Goal: Task Accomplishment & Management: Use online tool/utility

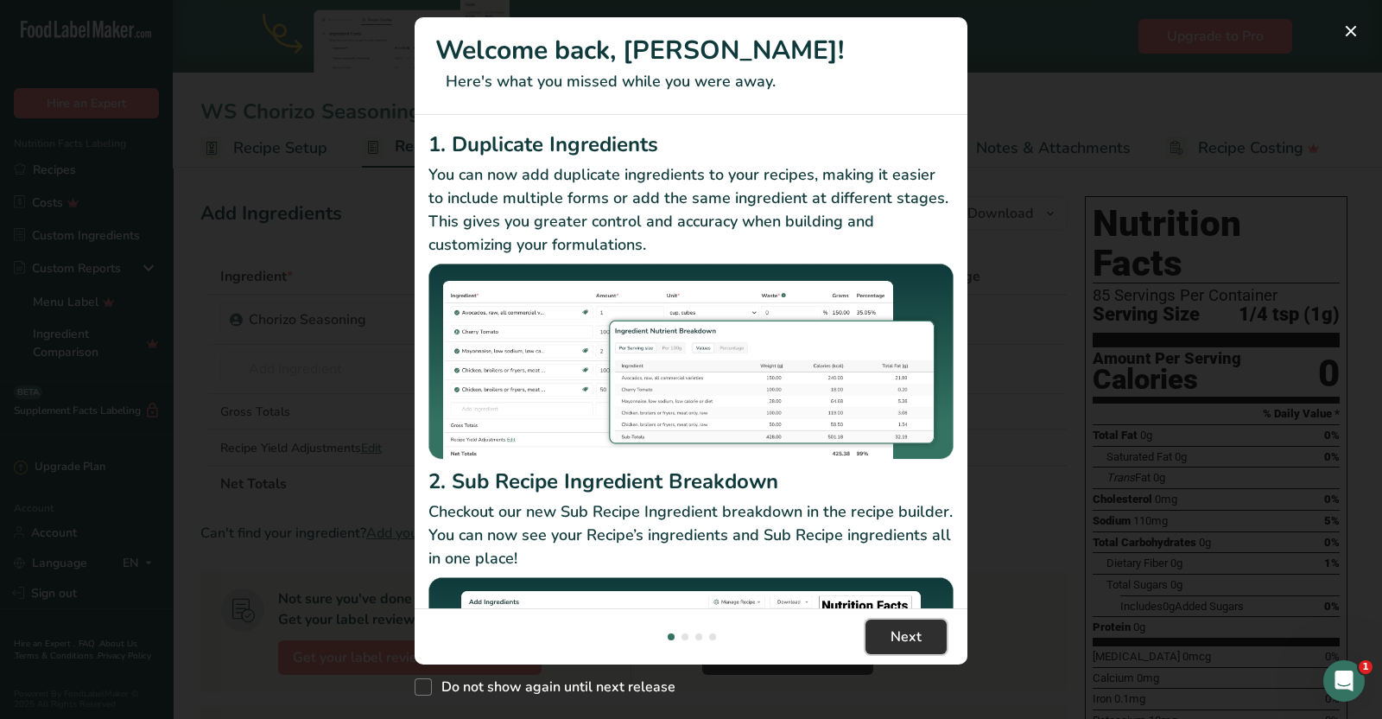
click at [901, 637] on span "Next" at bounding box center [906, 636] width 31 height 21
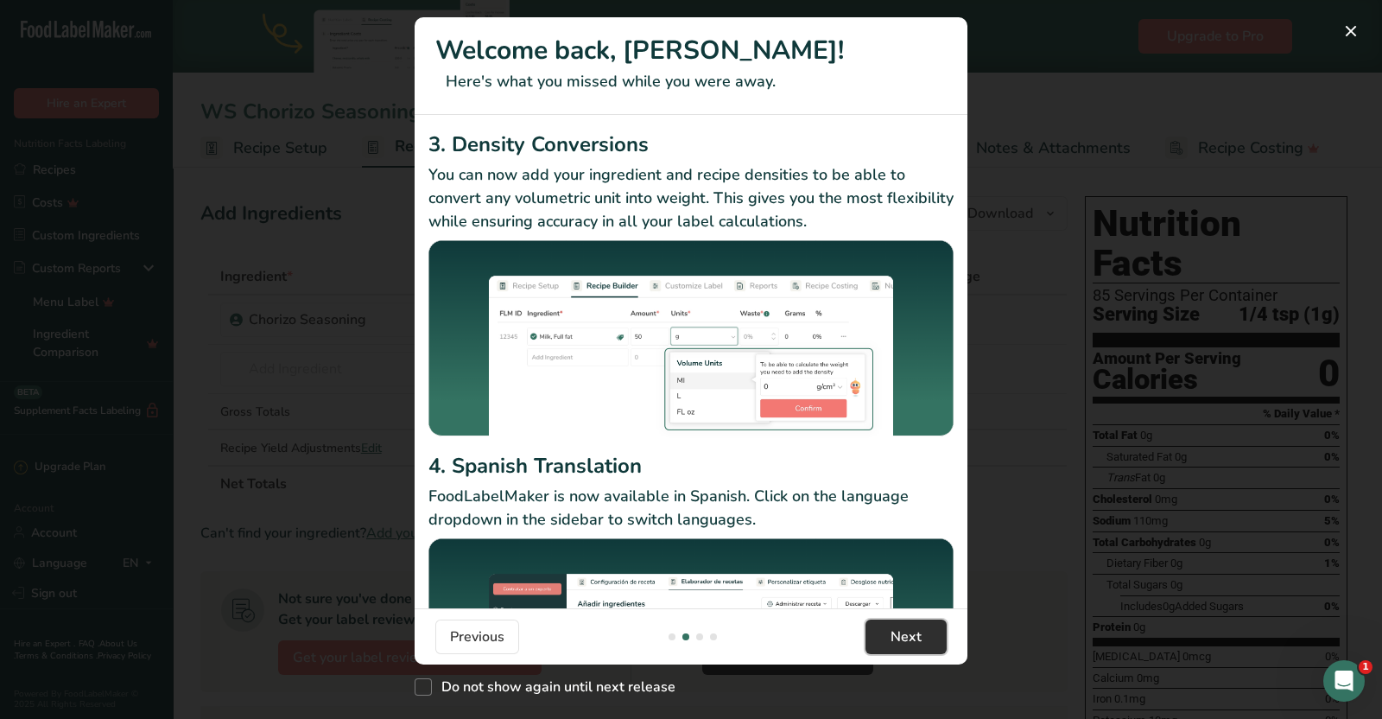
click at [901, 637] on span "Next" at bounding box center [906, 636] width 31 height 21
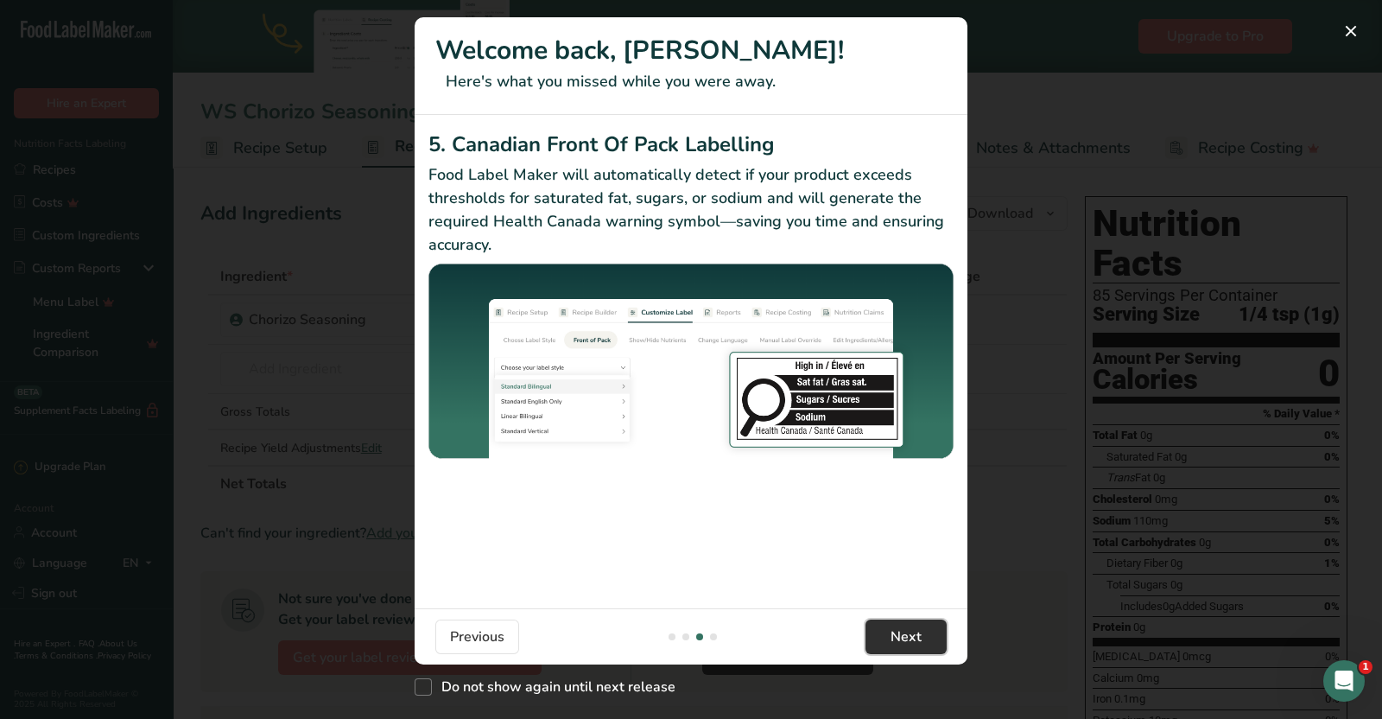
click at [901, 637] on span "Next" at bounding box center [906, 636] width 31 height 21
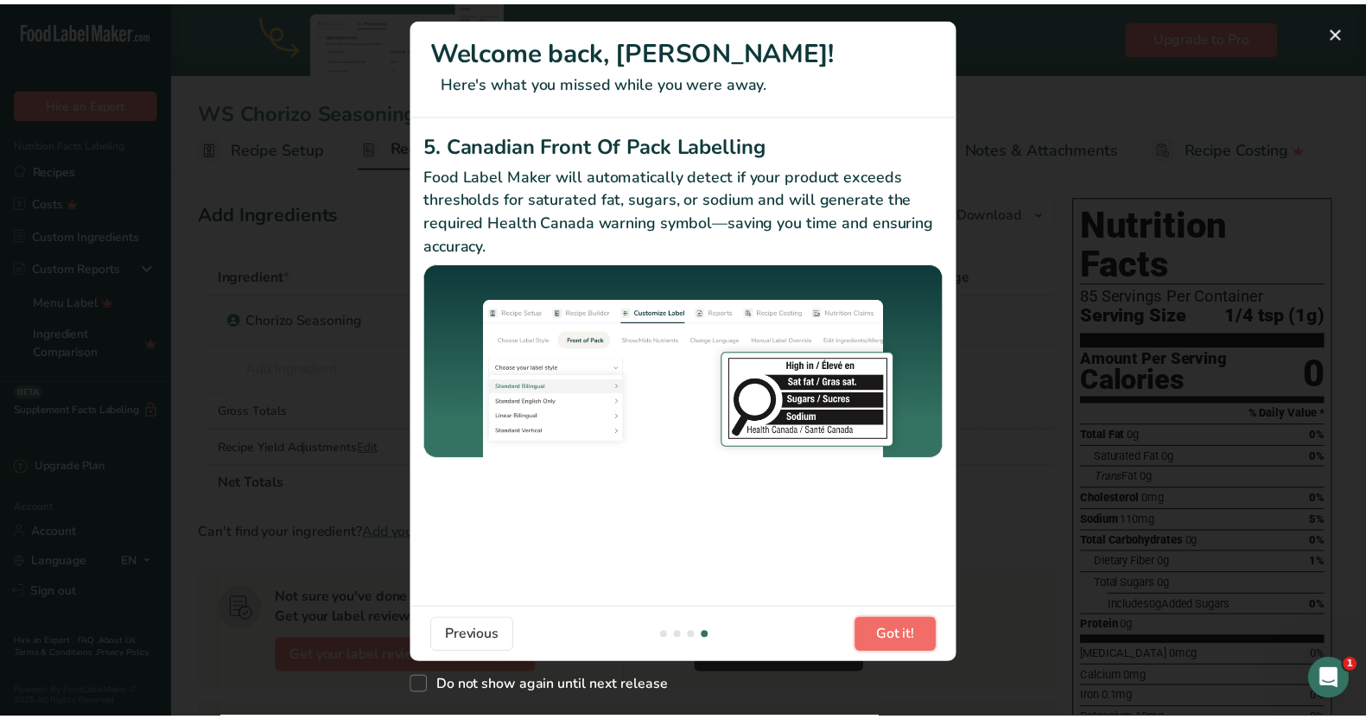
scroll to position [0, 1658]
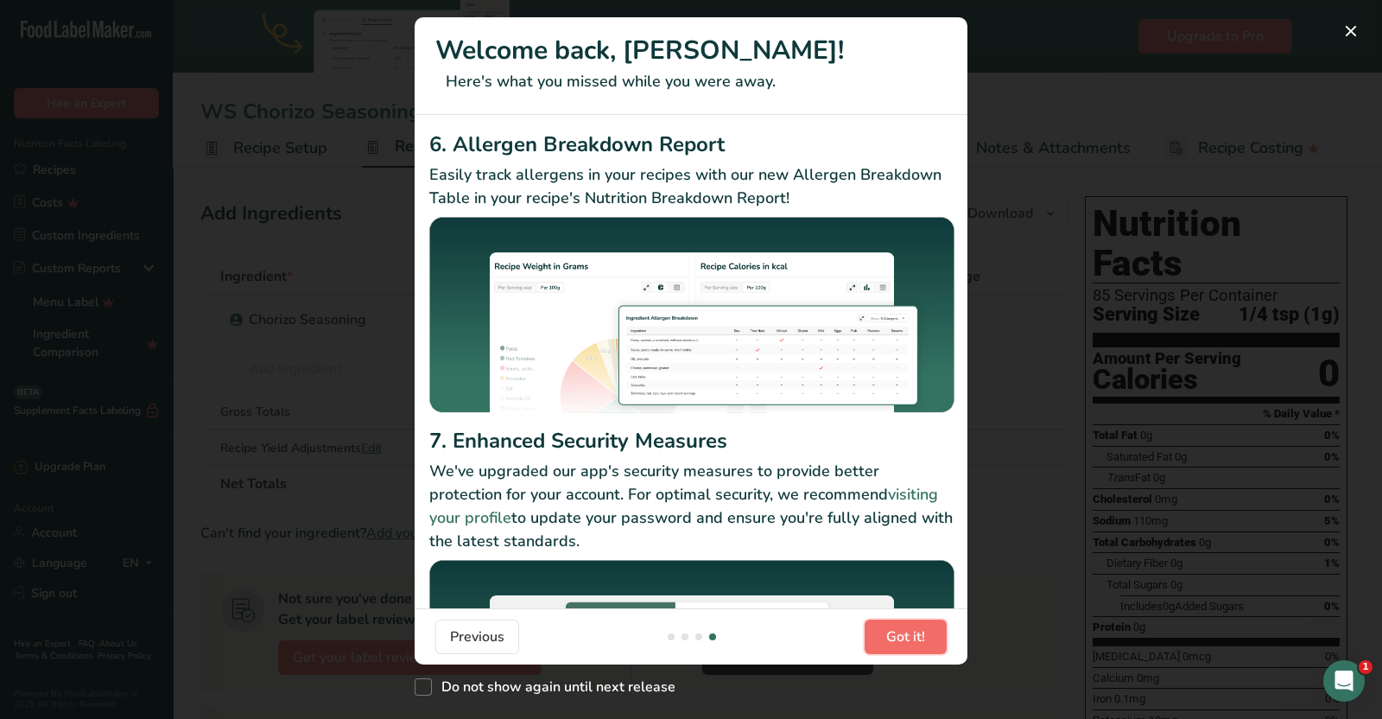
click at [901, 637] on span "Got it!" at bounding box center [905, 636] width 39 height 21
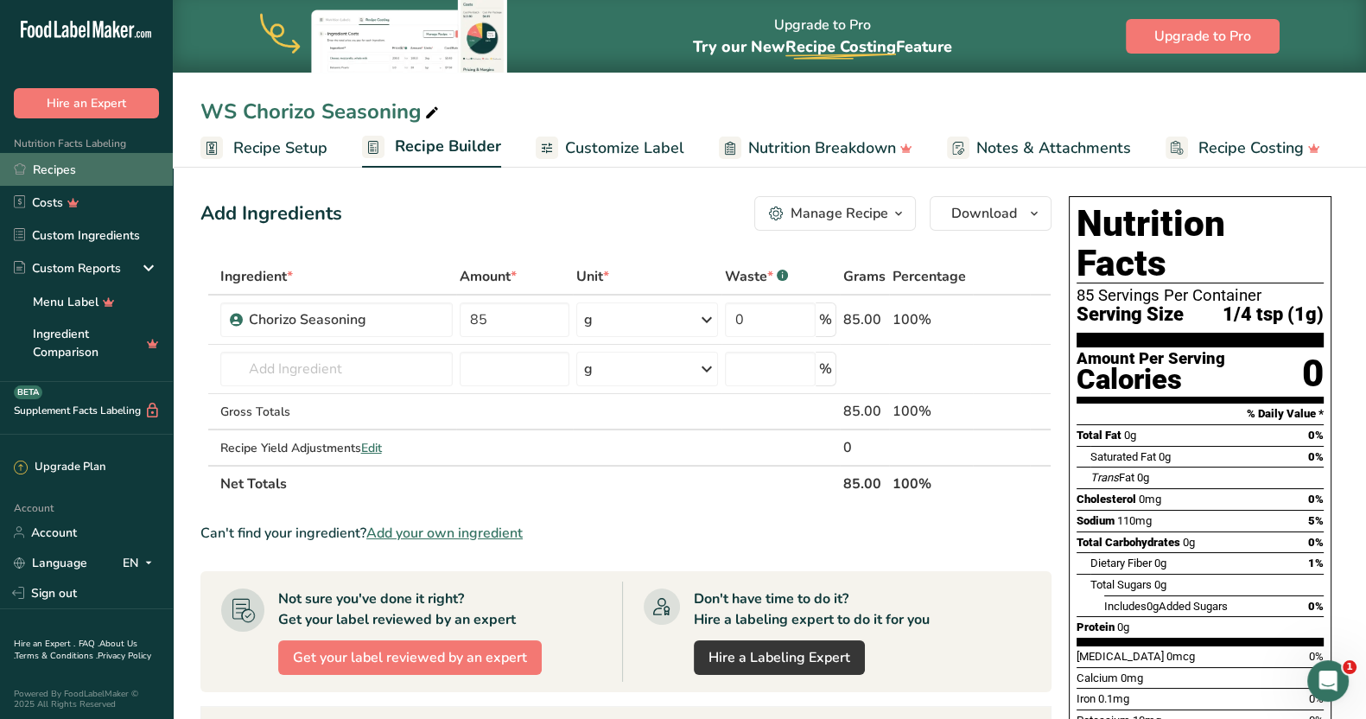
click at [65, 166] on link "Recipes" at bounding box center [86, 169] width 173 height 33
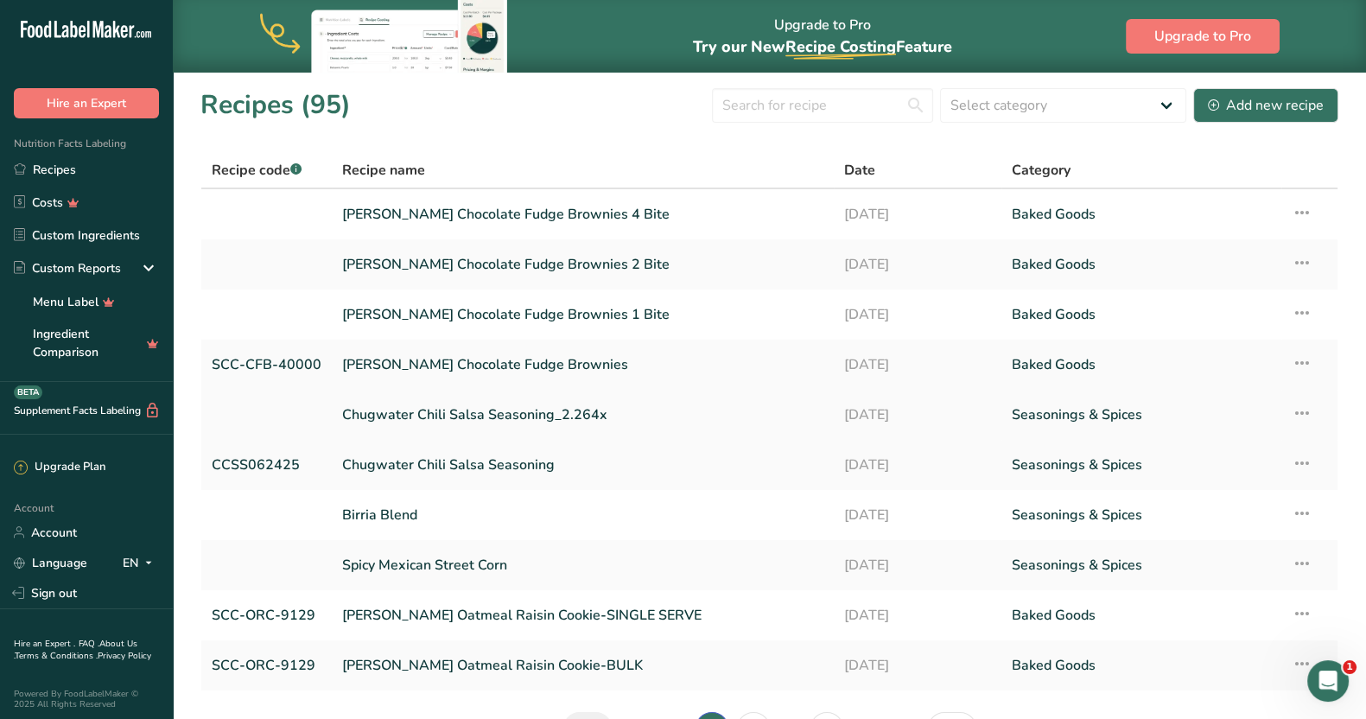
click at [485, 406] on link "Chugwater Chili Salsa Seasoning_2.264x" at bounding box center [582, 415] width 481 height 36
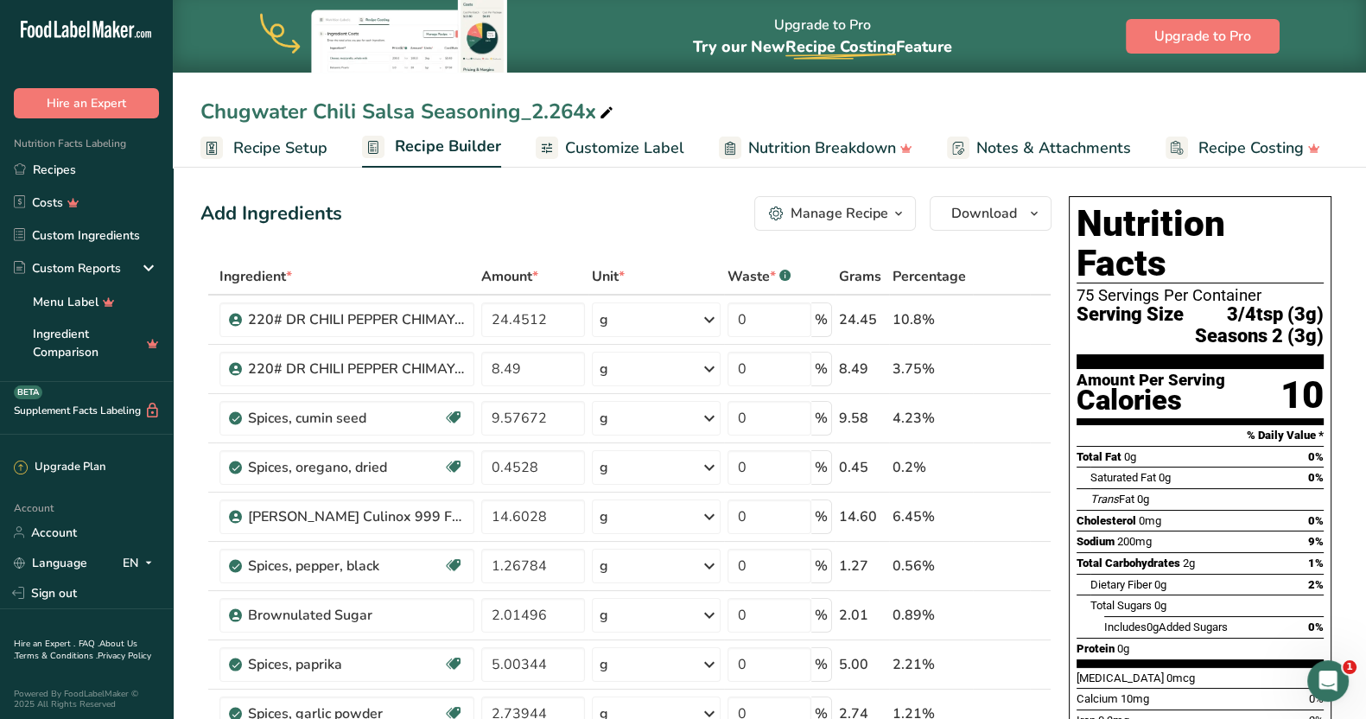
click at [638, 143] on span "Customize Label" at bounding box center [624, 148] width 119 height 23
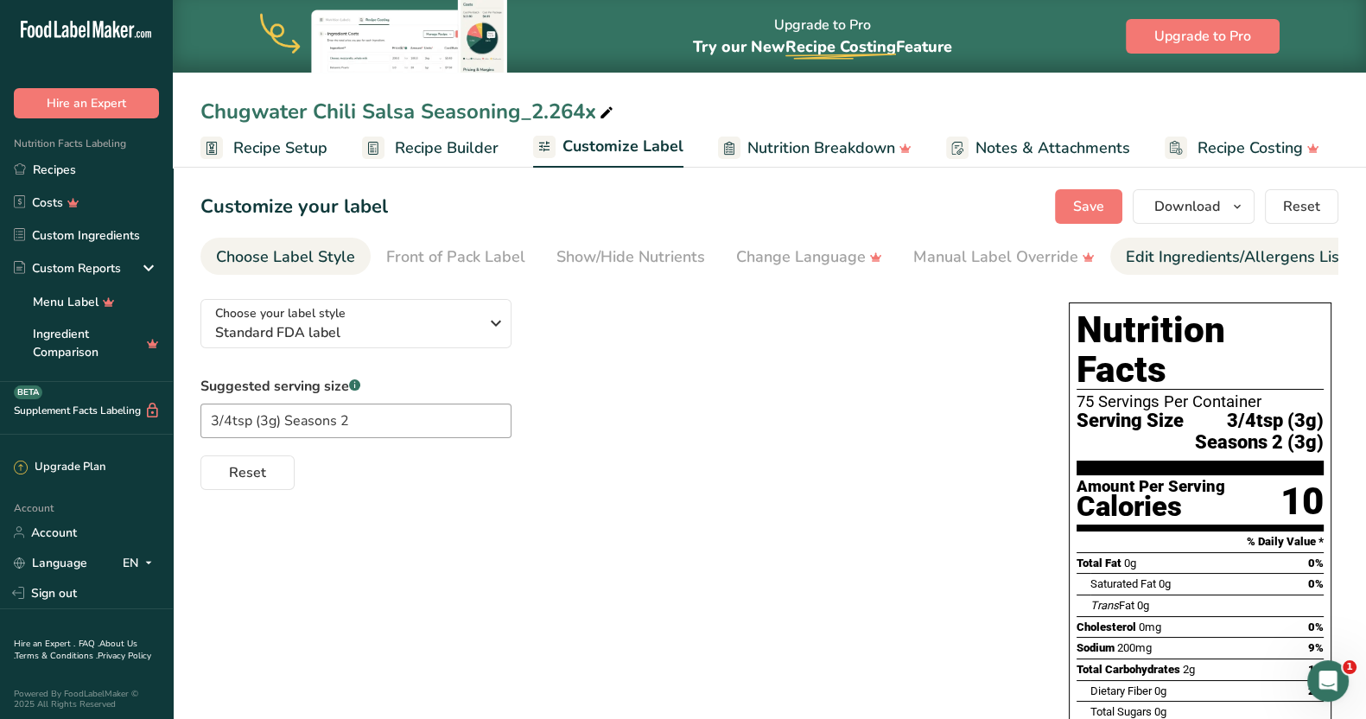
click at [1144, 252] on div "Edit Ingredients/Allergens List" at bounding box center [1235, 256] width 219 height 23
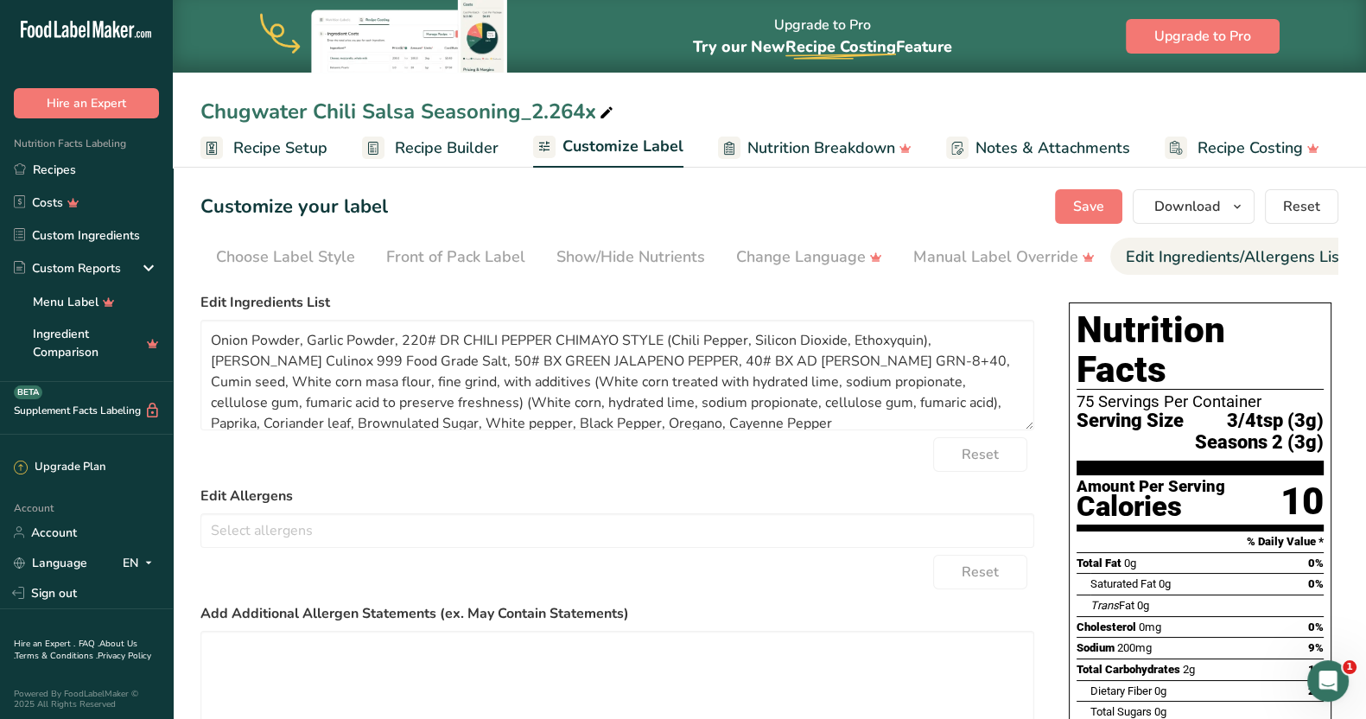
scroll to position [0, 158]
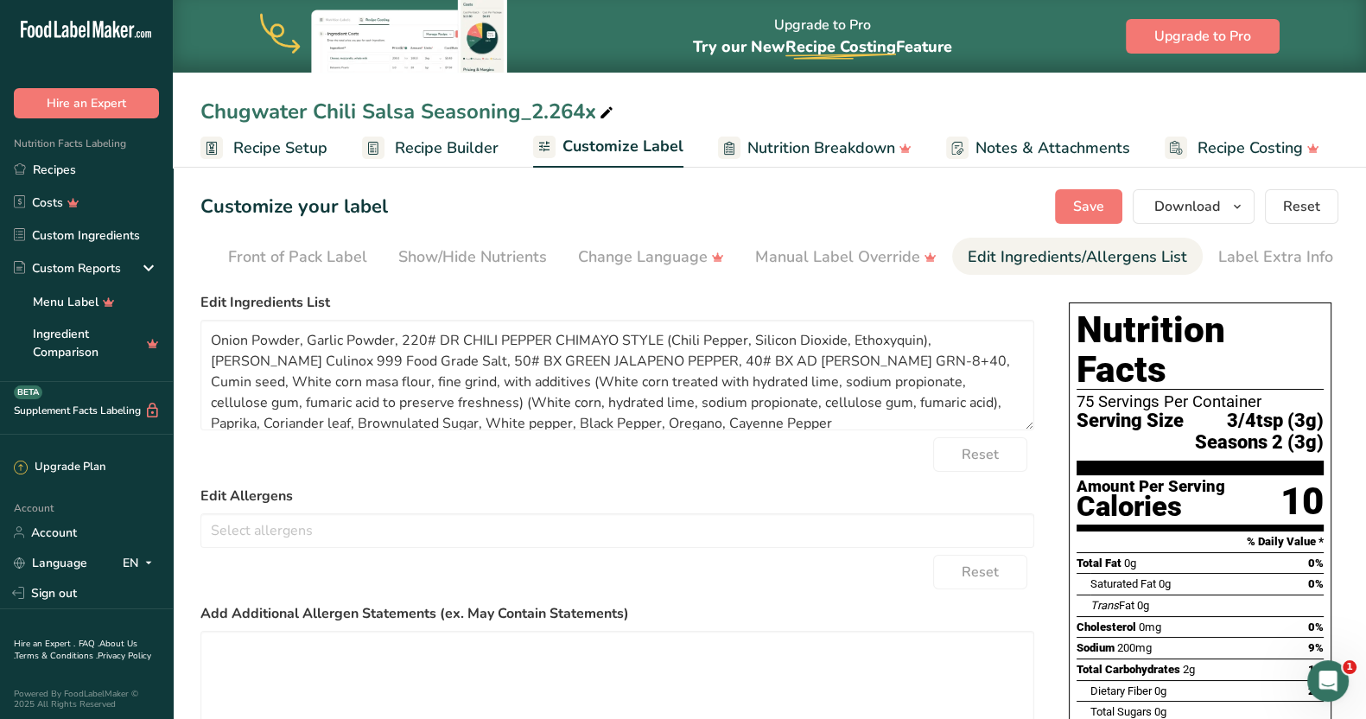
click at [715, 435] on form "Edit Ingredients List Onion Powder, Garlic Powder, 220# DR CHILI PEPPER CHIMAYO…" at bounding box center [617, 573] width 834 height 562
click at [701, 423] on textarea "Onion Powder, Garlic Powder, 220# DR CHILI PEPPER CHIMAYO STYLE (Chili Pepper, …" at bounding box center [617, 375] width 834 height 111
drag, startPoint x: 701, startPoint y: 423, endPoint x: 189, endPoint y: 314, distance: 522.9
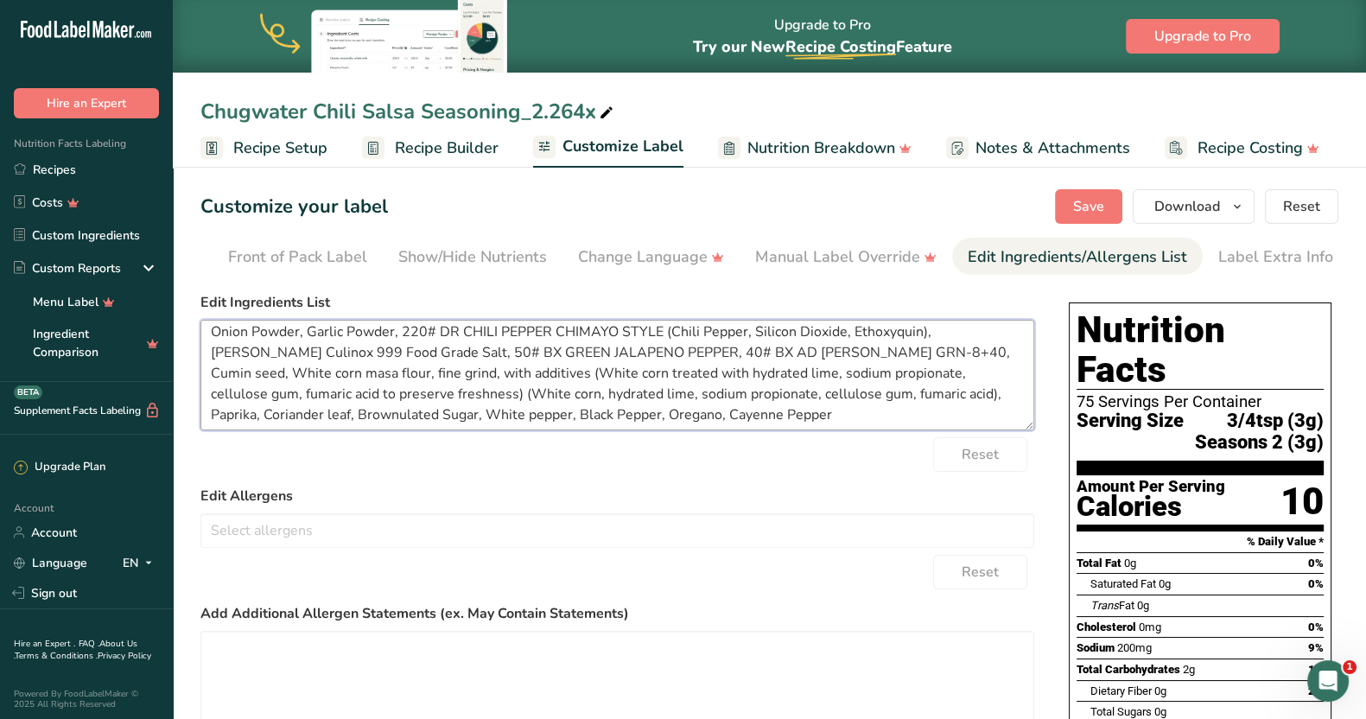
scroll to position [12, 0]
paste textarea "Dehydrated Vegetables (Onion, Garlic, Jalapeno, Green Bell Pepper), Salt, Chili…"
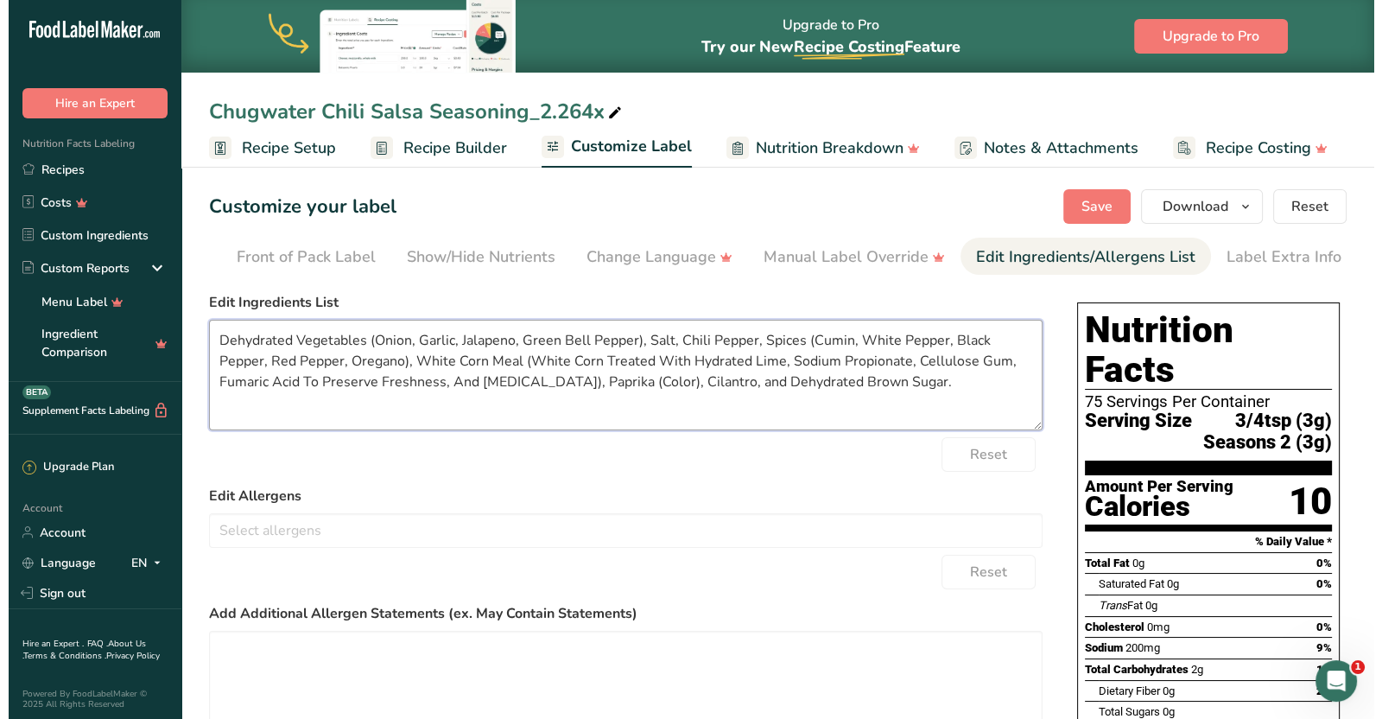
scroll to position [0, 0]
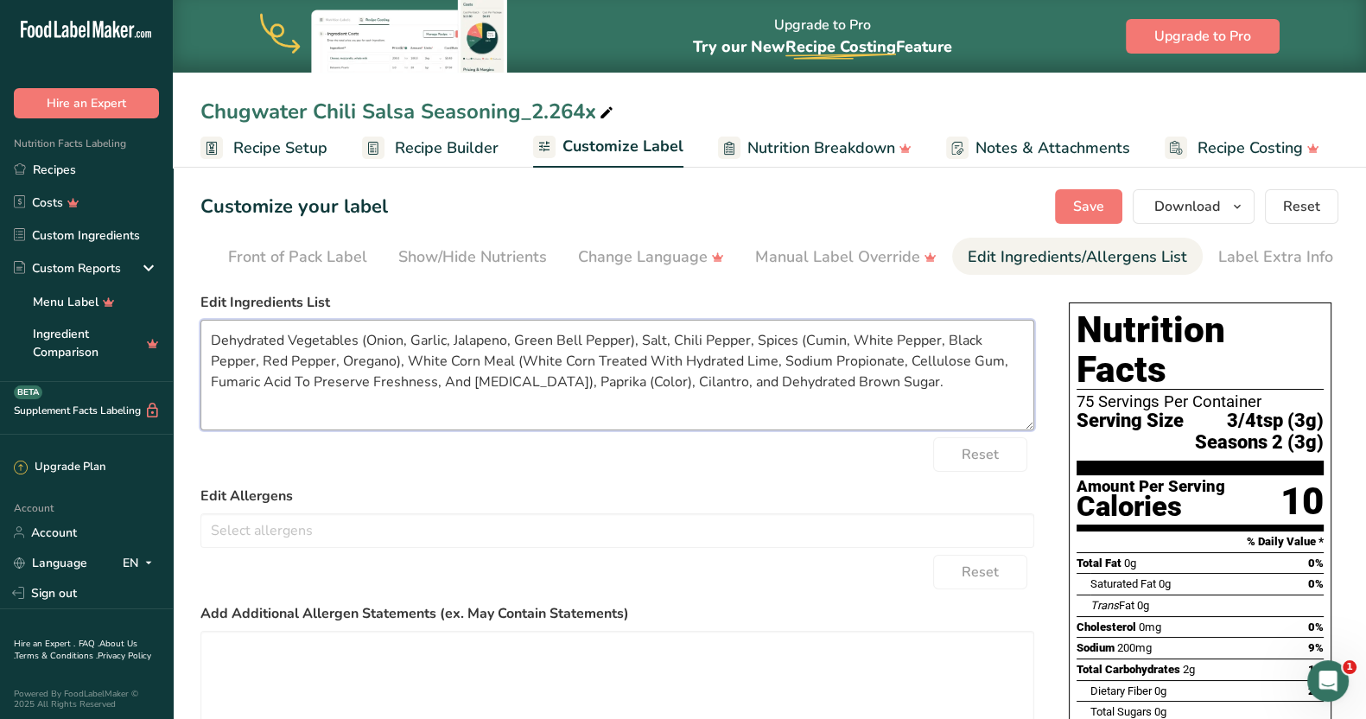
click at [854, 396] on textarea "Dehydrated Vegetables (Onion, Garlic, Jalapeno, Green Bell Pepper), Salt, Chili…" at bounding box center [617, 375] width 834 height 111
click at [778, 392] on textarea "Dehydrated Vegetables (Onion, Garlic, Jalapeno, Green Bell Pepper), Salt, Chili…" at bounding box center [617, 375] width 834 height 111
click at [213, 361] on textarea "Dehydrated Vegetables (Onion, Garlic, Jalapeno, Green Bell Pepper), Salt, Chili…" at bounding box center [617, 375] width 834 height 111
click at [432, 362] on textarea "Dehydrated Vegetables (Onion, Garlic, Jalapeno, Green Bell Pepper), Salt, Chili…" at bounding box center [617, 375] width 834 height 111
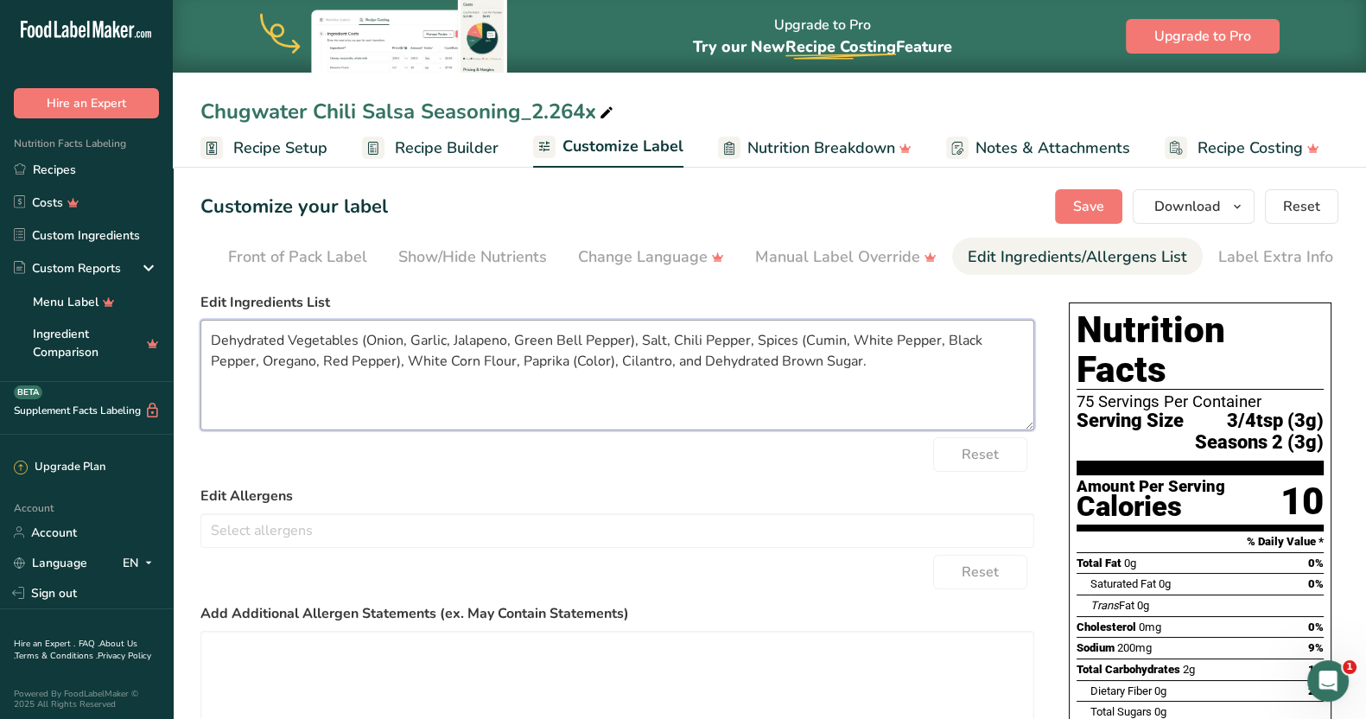
click at [830, 362] on textarea "Dehydrated Vegetables (Onion, Garlic, Jalapeno, Green Bell Pepper), Salt, Chili…" at bounding box center [617, 375] width 834 height 111
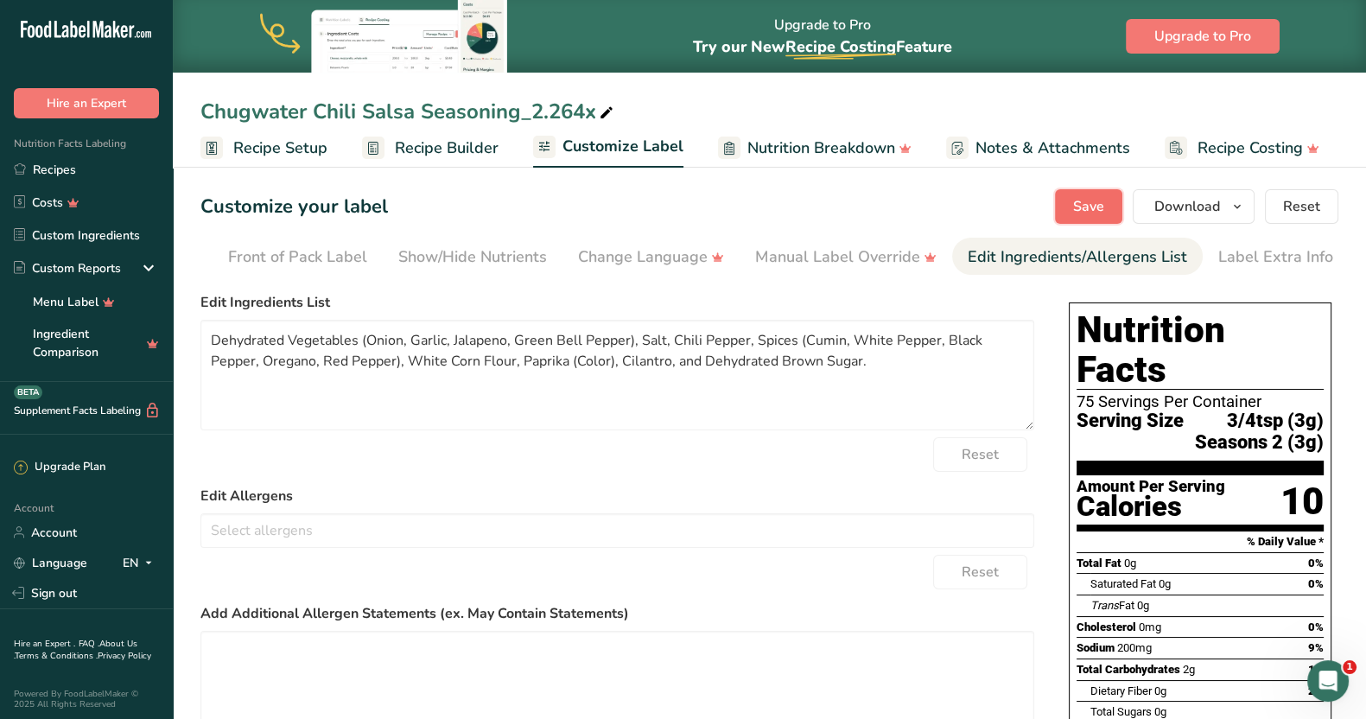
click at [1090, 209] on span "Save" at bounding box center [1088, 206] width 31 height 21
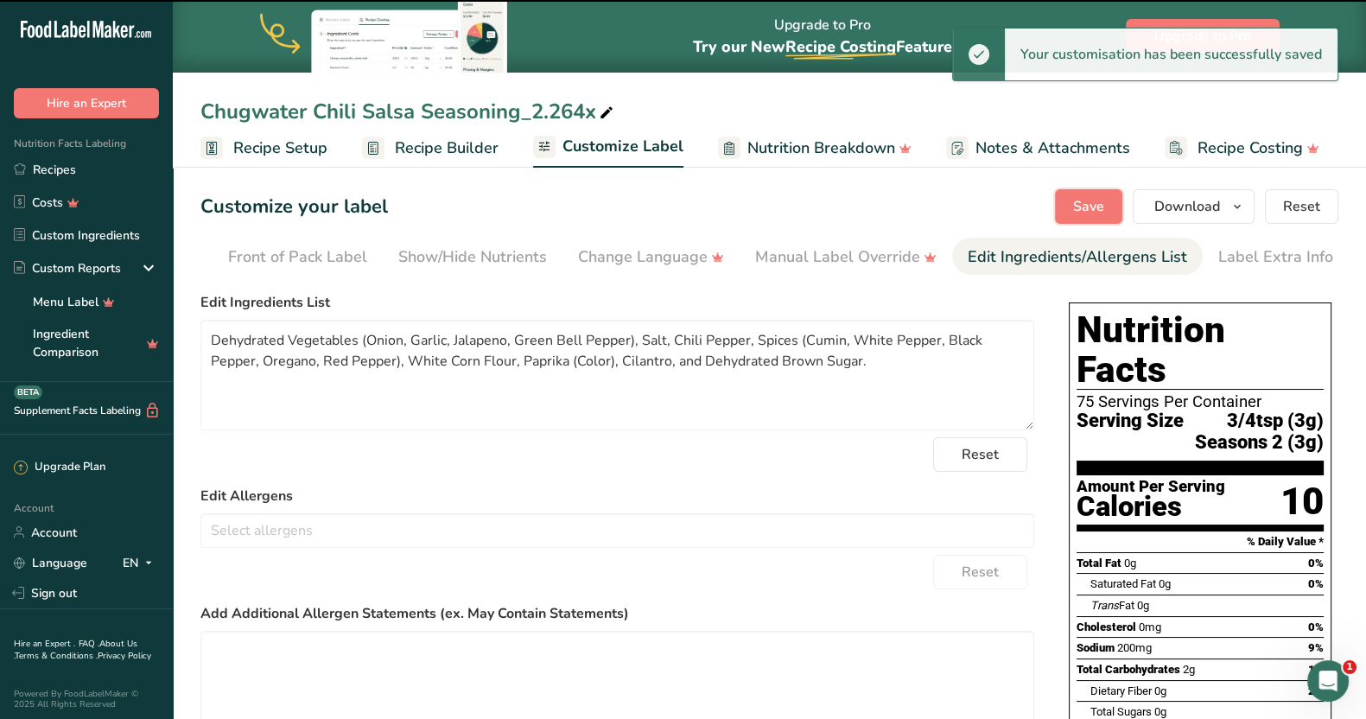
type textarea "Dehydrated Vegetables (Onion, Garlic, Jalapeno, Green Bell Pepper), Salt, Chili…"
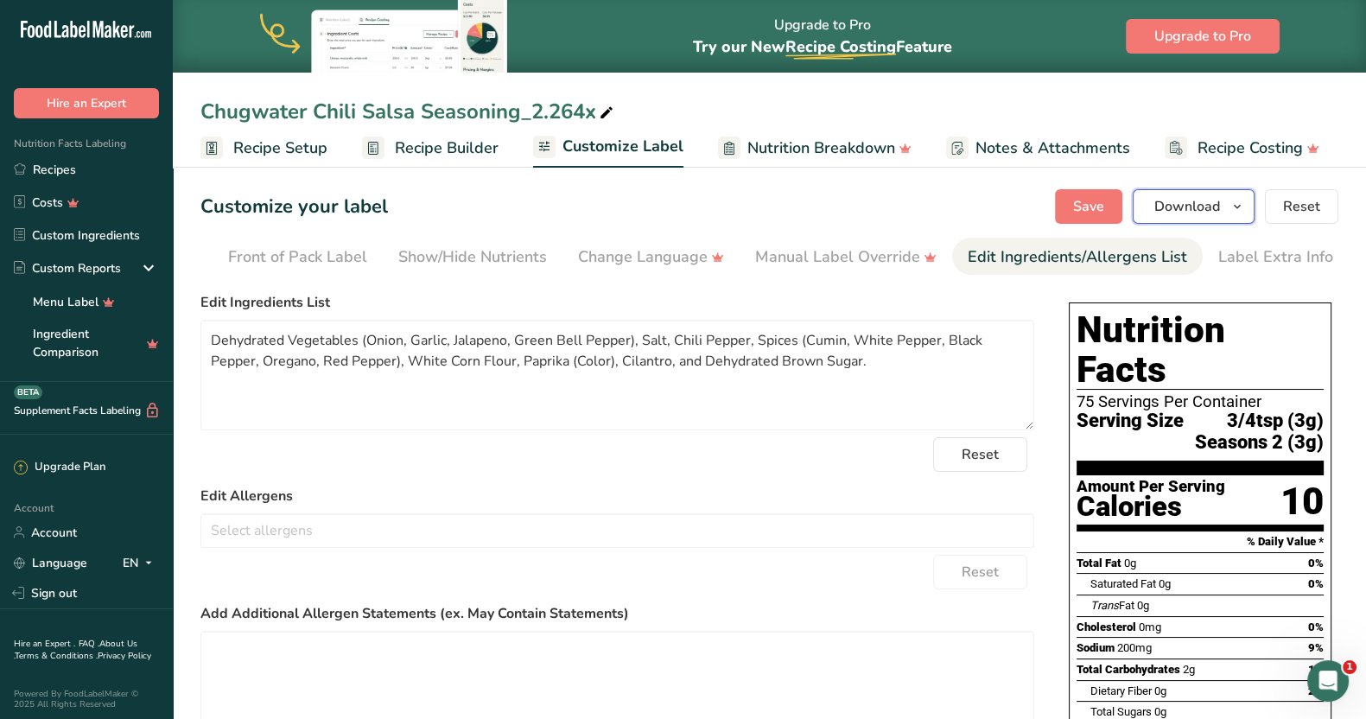
click at [1240, 196] on icon "button" at bounding box center [1237, 207] width 14 height 22
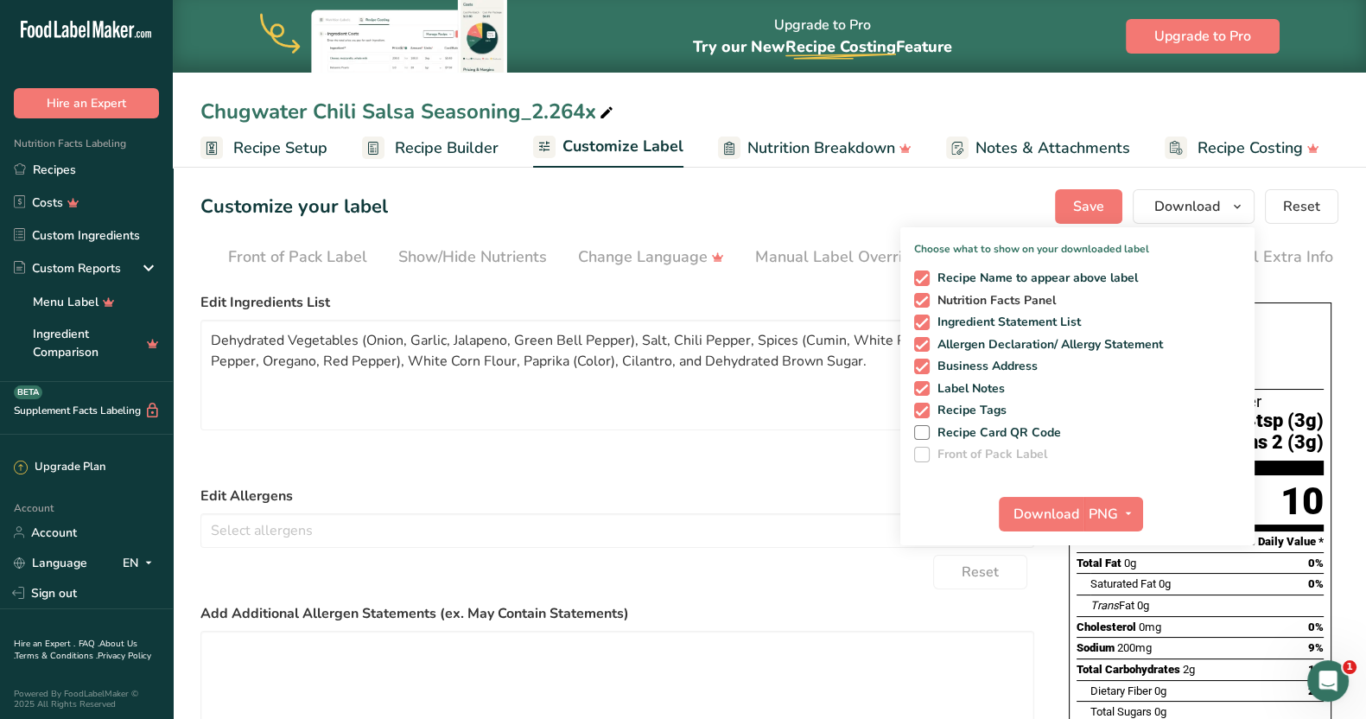
click at [924, 297] on span at bounding box center [922, 301] width 16 height 16
click at [924, 297] on input "Nutrition Facts Panel" at bounding box center [919, 300] width 11 height 11
checkbox input "false"
click at [924, 341] on span at bounding box center [922, 345] width 16 height 16
click at [924, 341] on input "Allergen Declaration/ Allergy Statement" at bounding box center [919, 344] width 11 height 11
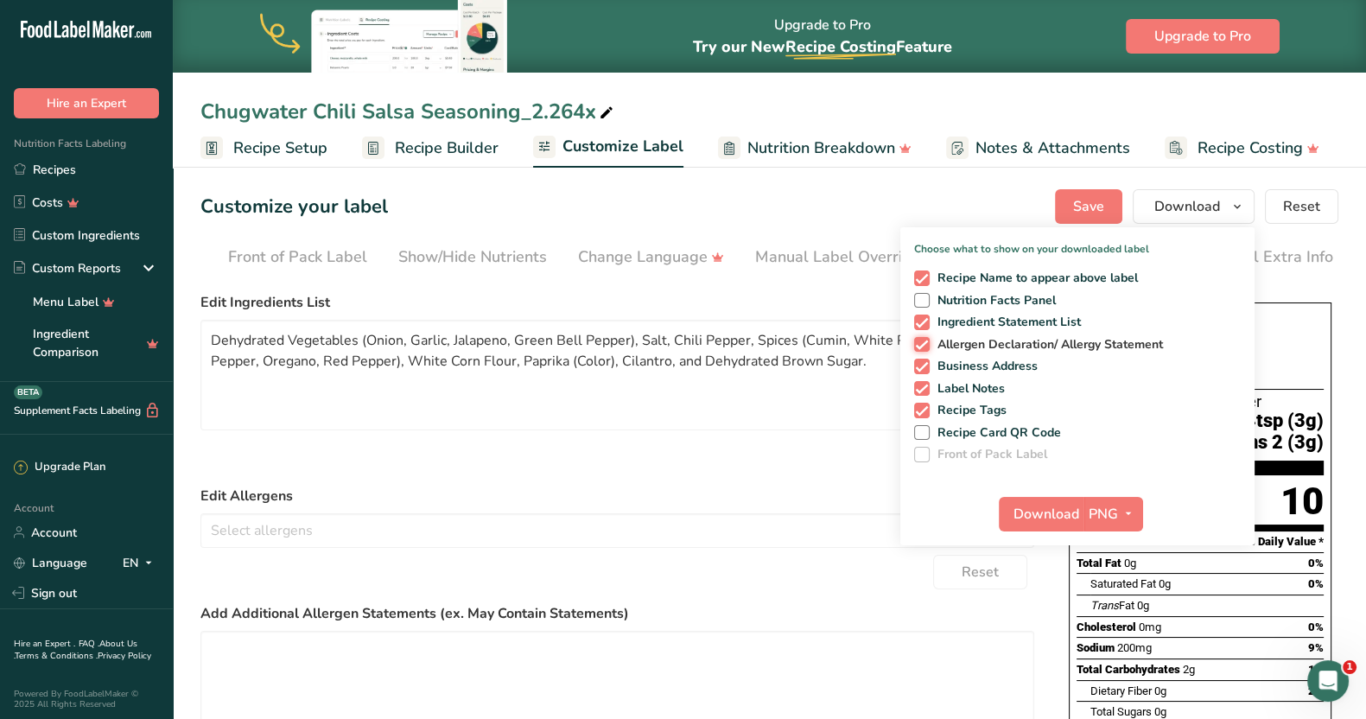
checkbox input "false"
click at [1102, 513] on span "PNG" at bounding box center [1103, 514] width 29 height 21
click at [1110, 626] on link "PDF" at bounding box center [1115, 634] width 55 height 29
click at [1043, 511] on span "Download" at bounding box center [1047, 514] width 66 height 21
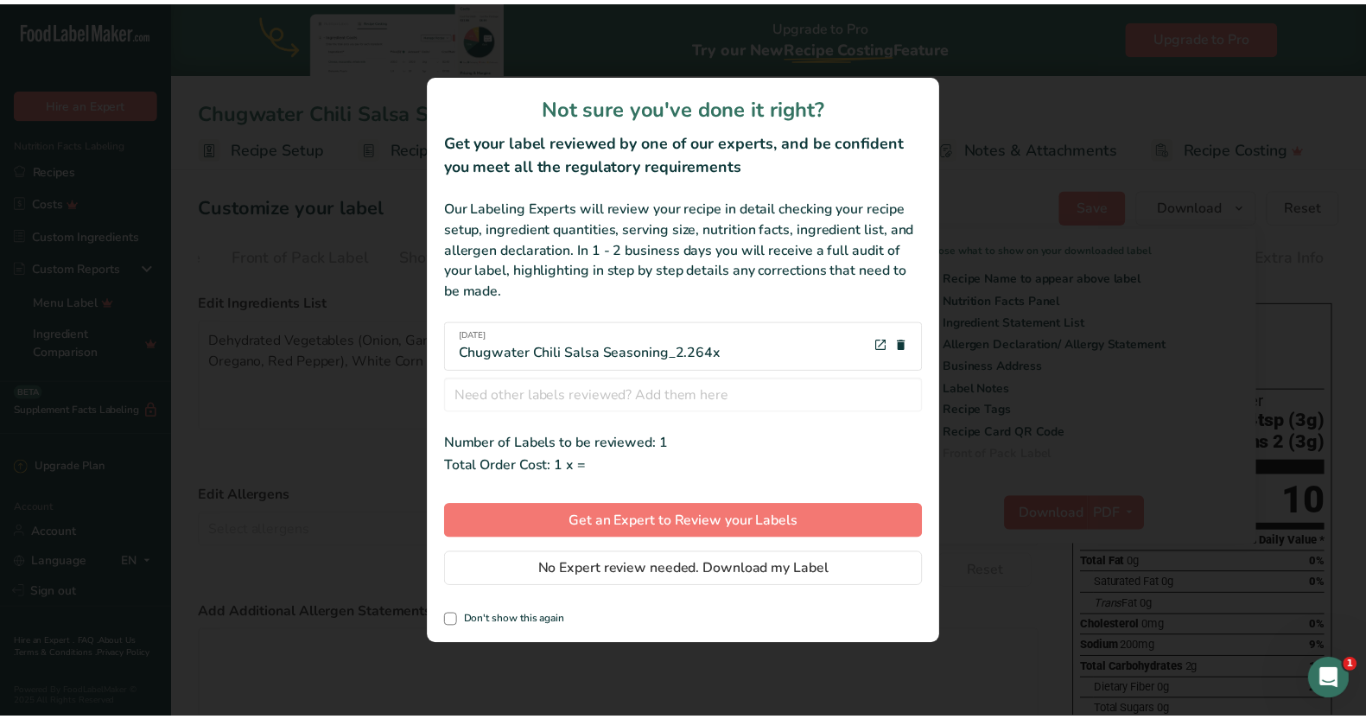
scroll to position [0, 143]
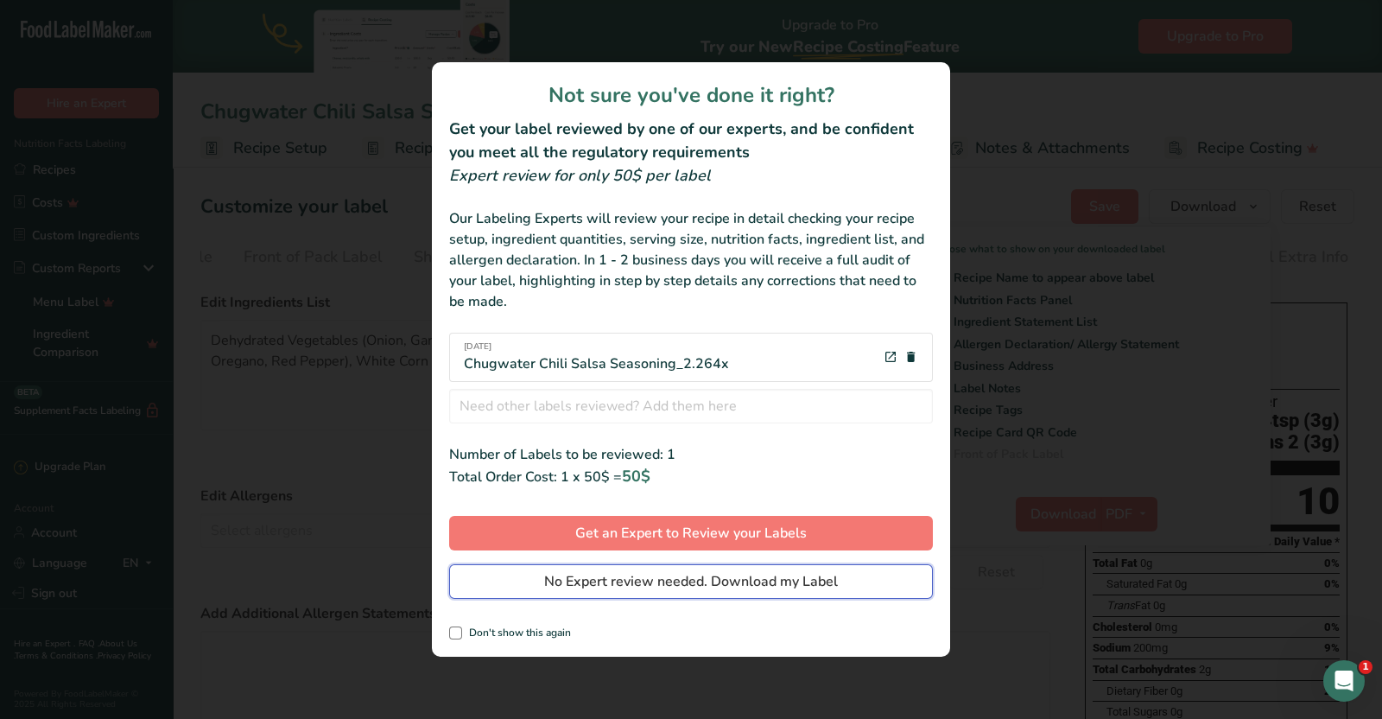
click at [673, 579] on span "No Expert review needed. Download my Label" at bounding box center [691, 581] width 294 height 21
